Goal: Navigation & Orientation: Find specific page/section

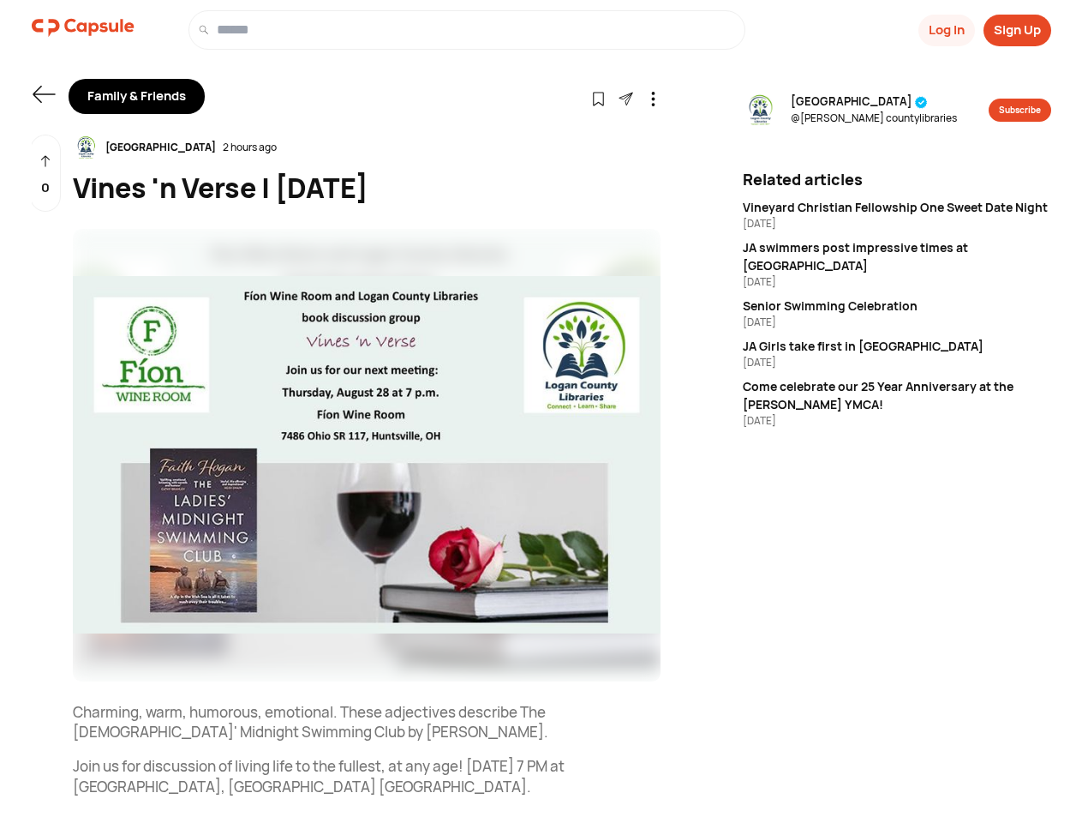
click at [945, 30] on button "Log In" at bounding box center [947, 31] width 57 height 32
click at [1017, 30] on button "Sign Up" at bounding box center [1018, 31] width 68 height 32
click at [44, 94] on icon at bounding box center [44, 94] width 22 height 17
click at [598, 98] on icon at bounding box center [598, 99] width 15 height 15
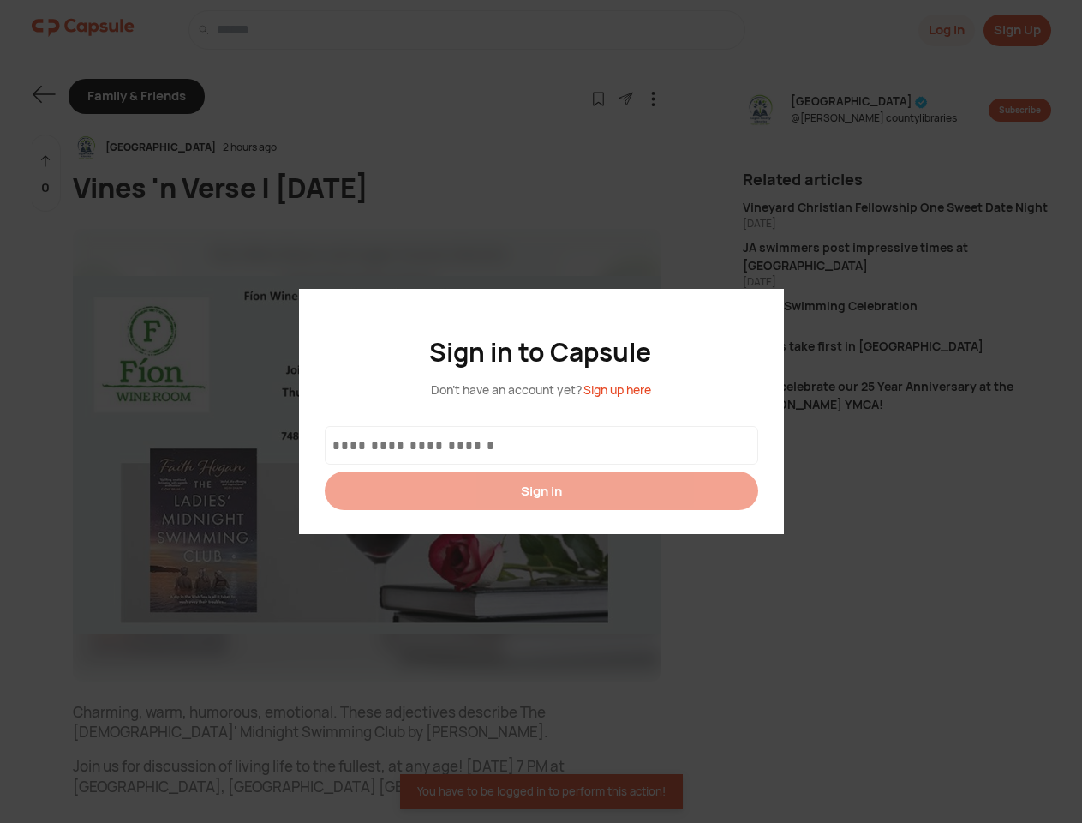
click at [626, 98] on div at bounding box center [541, 411] width 1082 height 823
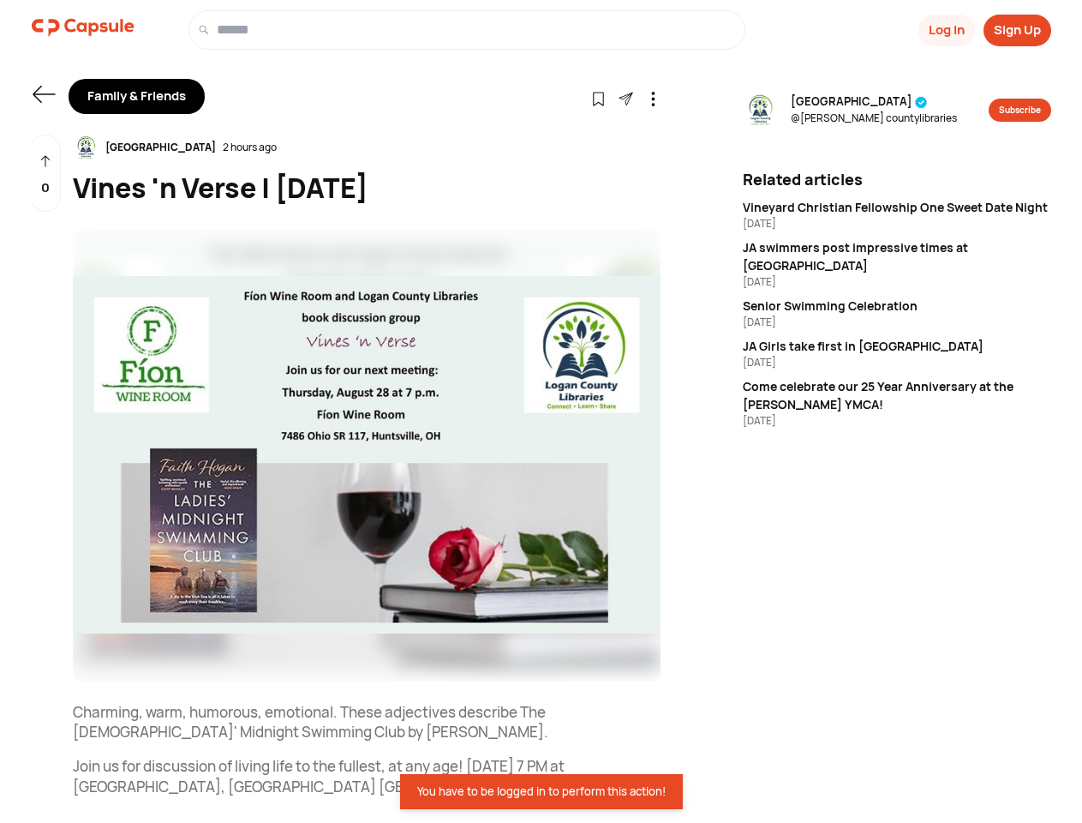
click at [653, 98] on icon at bounding box center [653, 99] width 15 height 15
click at [367, 147] on div "[GEOGRAPHIC_DATA] 2 hours ago" at bounding box center [367, 148] width 588 height 26
click at [367, 455] on img at bounding box center [367, 455] width 588 height 452
